Goal: Transaction & Acquisition: Subscribe to service/newsletter

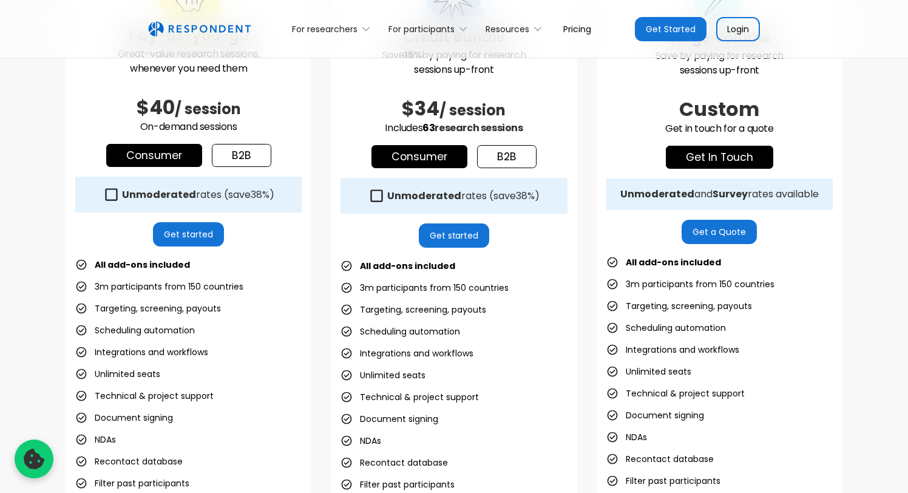
scroll to position [436, 0]
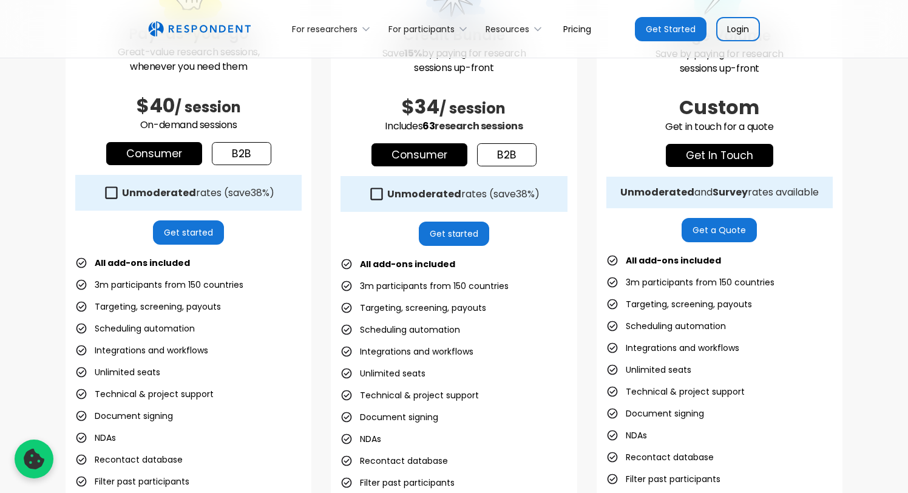
click at [109, 194] on icon at bounding box center [111, 193] width 16 height 16
click at [110, 194] on icon at bounding box center [111, 192] width 12 height 12
click at [110, 194] on icon at bounding box center [111, 193] width 16 height 16
click at [110, 193] on icon at bounding box center [111, 193] width 16 height 16
click at [327, 284] on div "Pay-as-you-go Great-value research sessions, whenever you need them $40 / sessi…" at bounding box center [454, 238] width 777 height 581
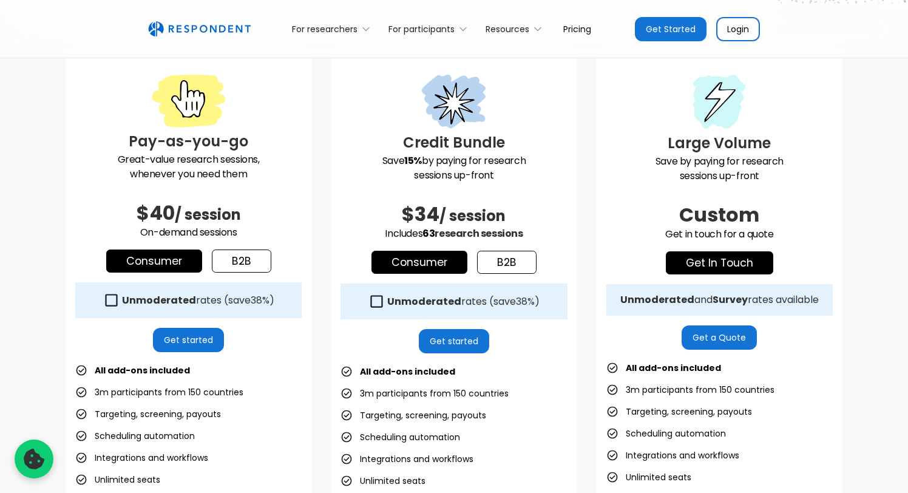
scroll to position [331, 0]
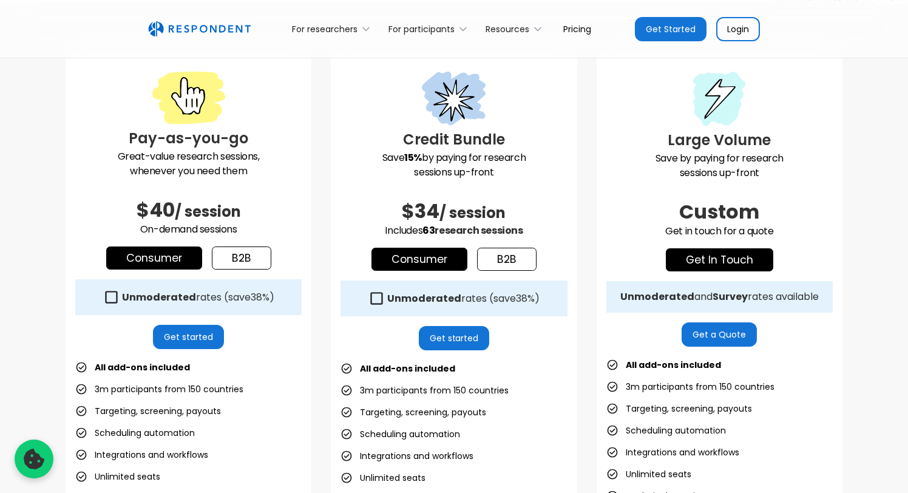
click at [378, 294] on icon at bounding box center [376, 298] width 16 height 16
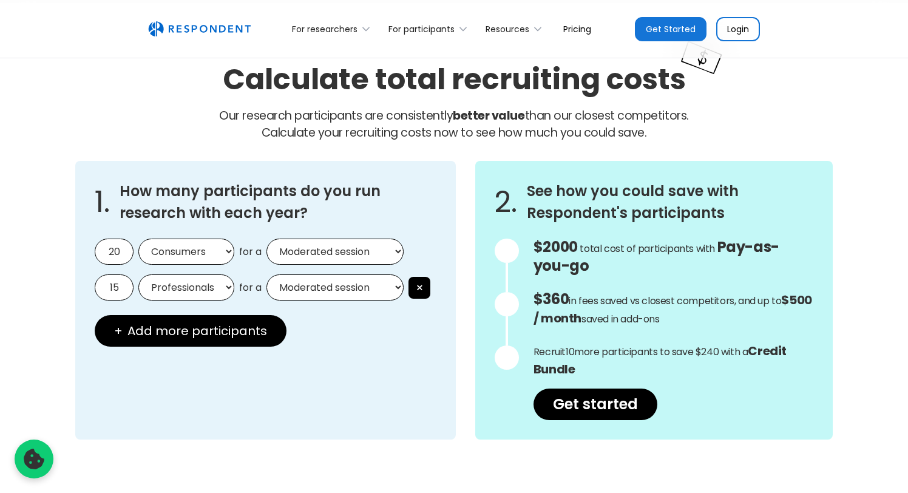
scroll to position [1011, 0]
click at [122, 250] on input "20" at bounding box center [114, 251] width 39 height 26
click at [364, 254] on select "Moderated session Unmoderated session" at bounding box center [334, 251] width 137 height 26
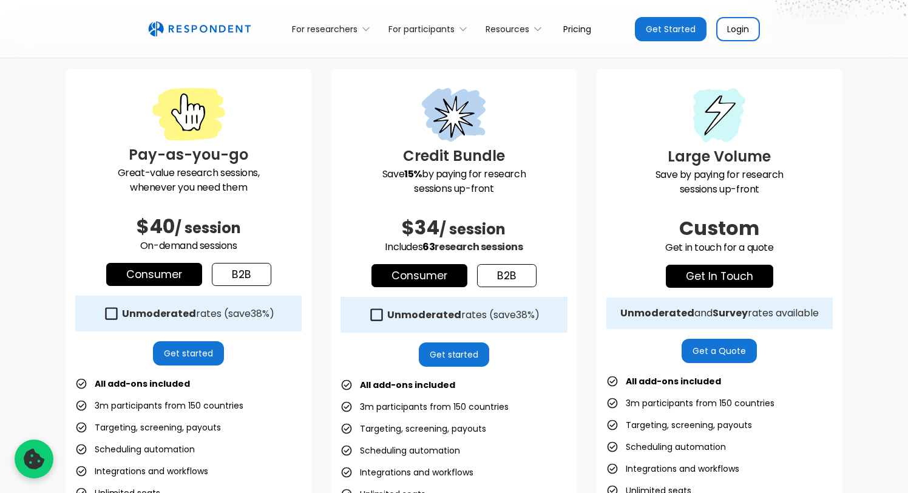
scroll to position [0, 0]
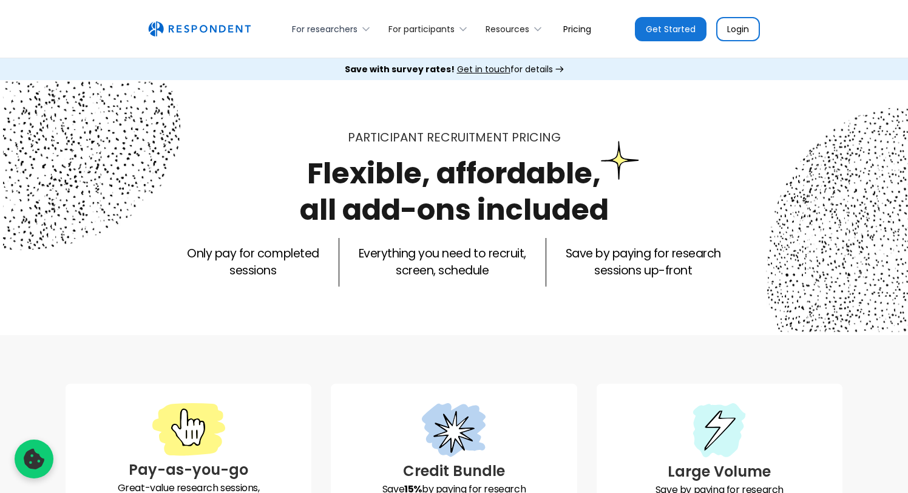
click at [349, 24] on div "For researchers" at bounding box center [325, 29] width 66 height 12
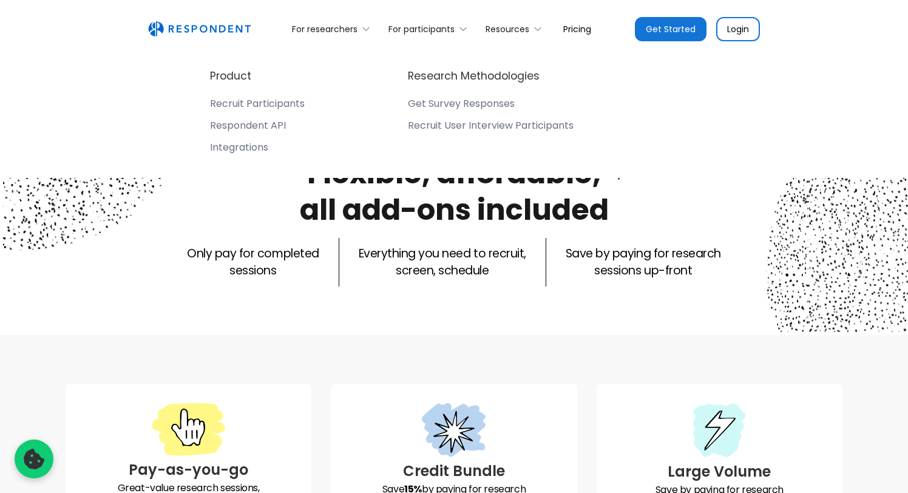
click at [484, 130] on div "Recruit User Interview Participants" at bounding box center [491, 126] width 166 height 12
